Goal: Transaction & Acquisition: Subscribe to service/newsletter

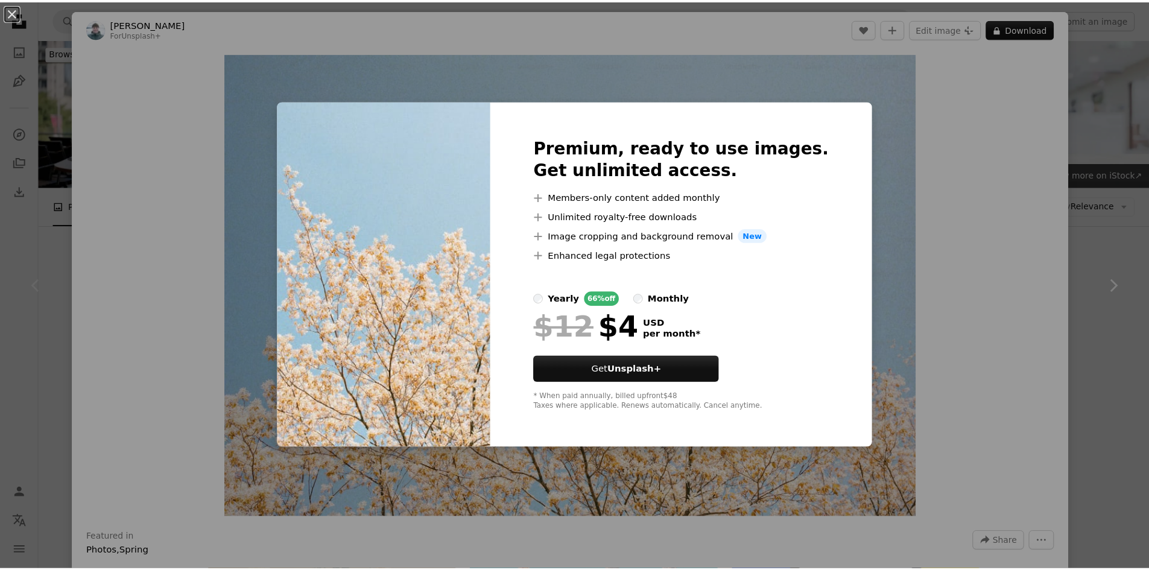
scroll to position [181, 0]
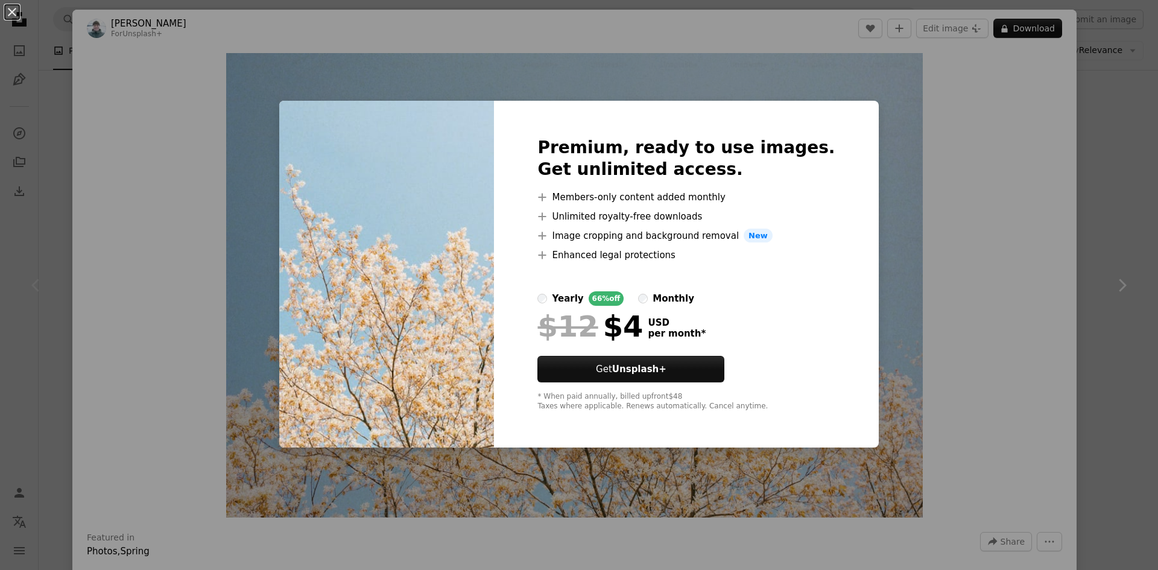
click at [1128, 115] on div "An X shape Premium, ready to use images. Get unlimited access. A plus sign Memb…" at bounding box center [579, 285] width 1158 height 570
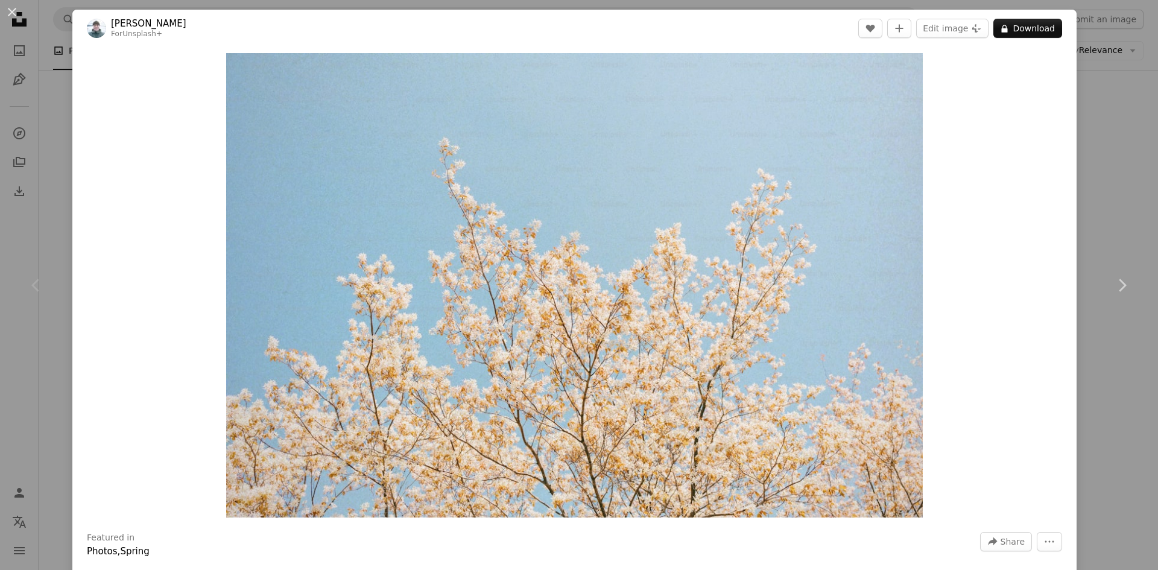
click at [1128, 115] on div "An X shape Chevron left Chevron right [PERSON_NAME] For Unsplash+ A heart A plu…" at bounding box center [579, 285] width 1158 height 570
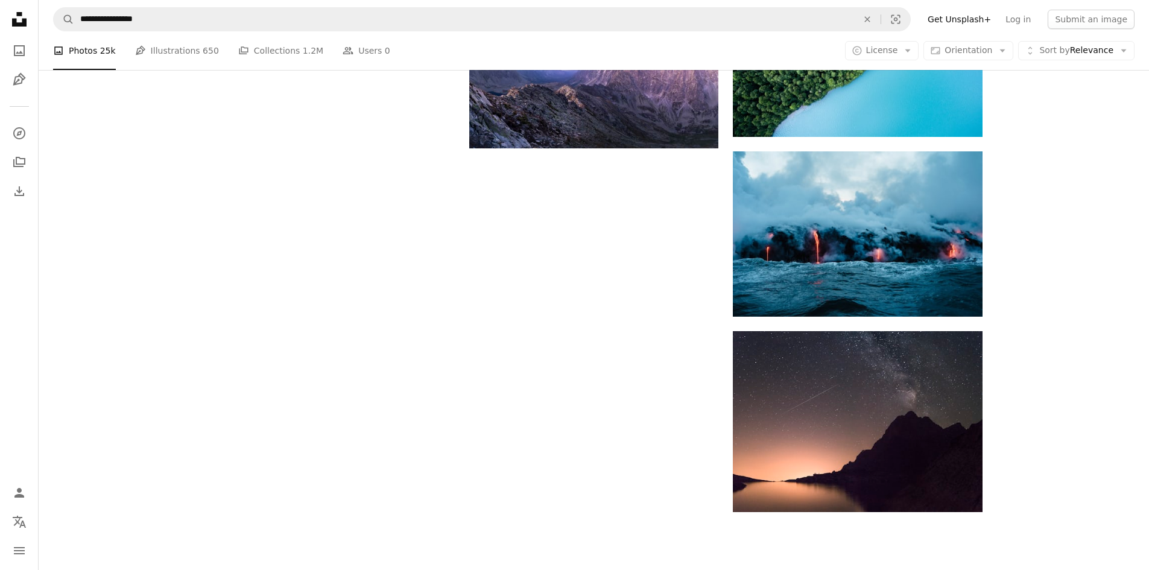
scroll to position [1447, 0]
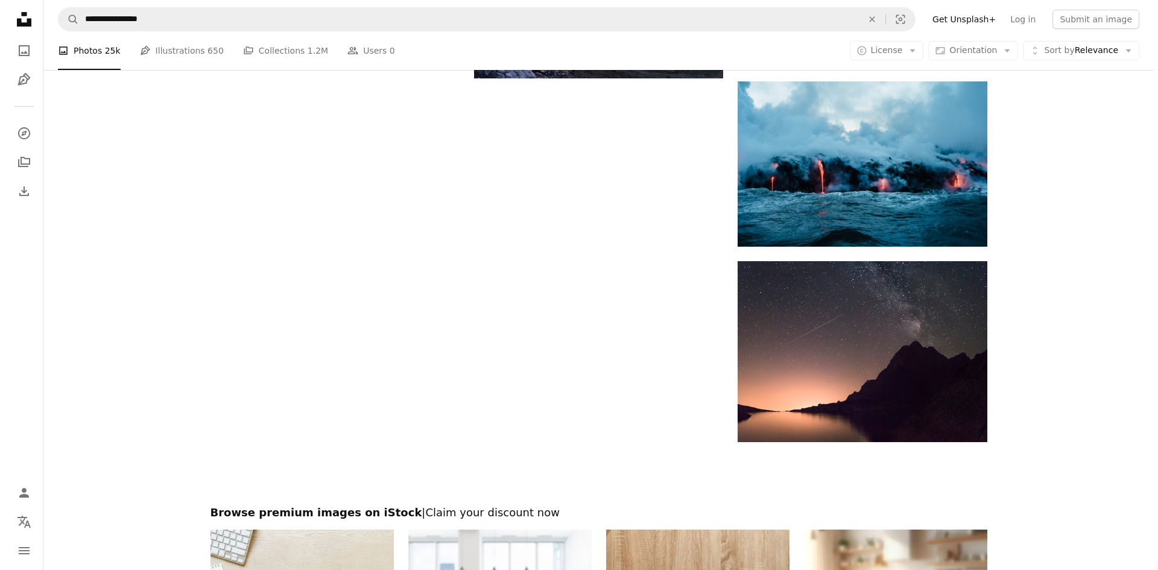
scroll to position [181, 0]
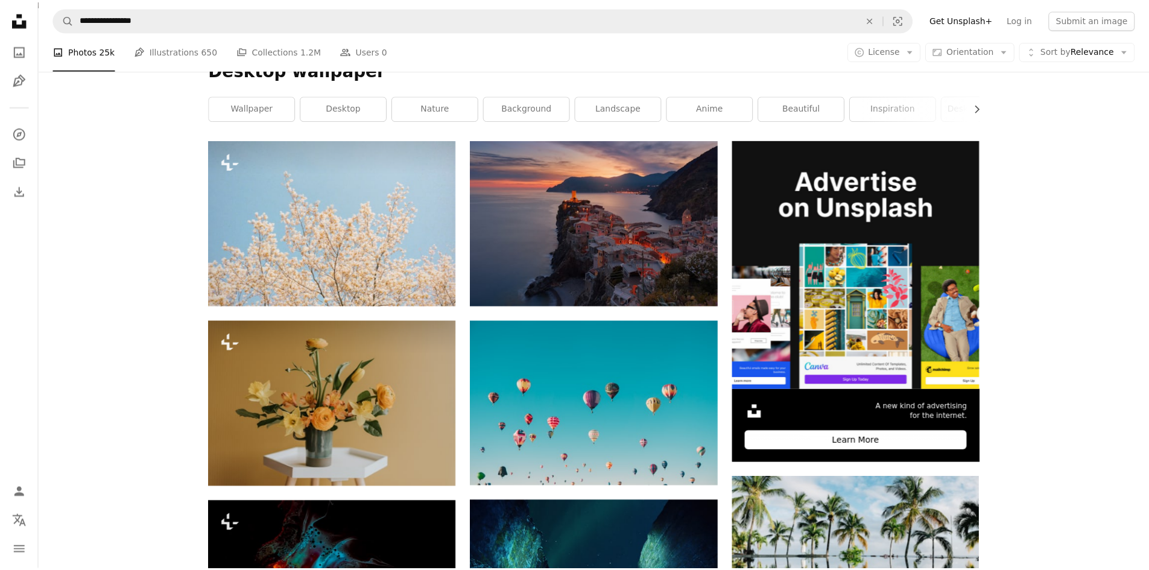
scroll to position [1447, 0]
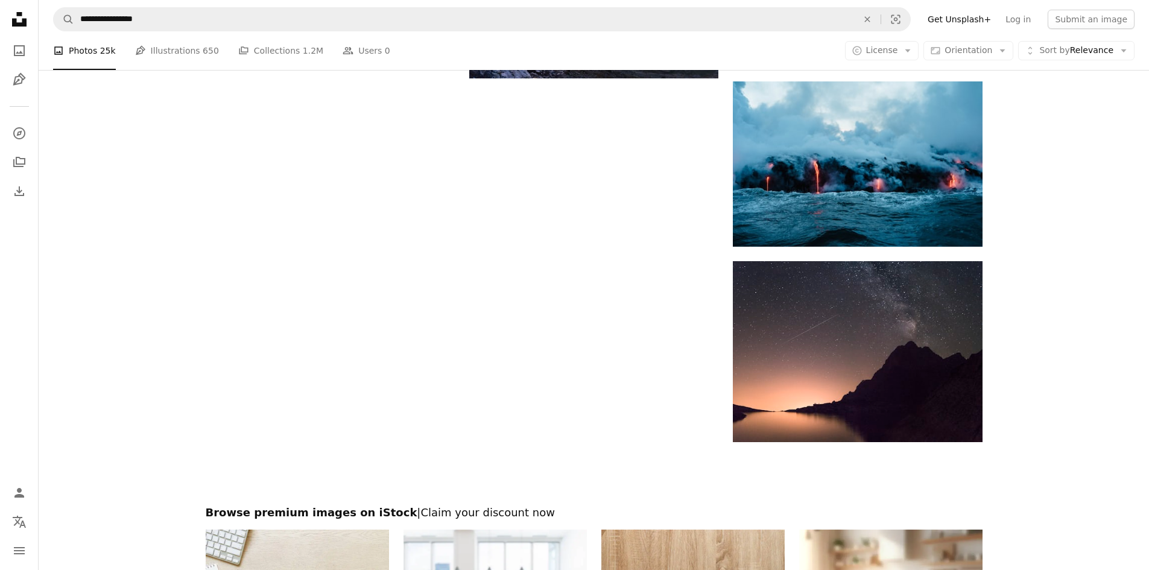
drag, startPoint x: 275, startPoint y: 90, endPoint x: 592, endPoint y: 7, distance: 328.1
